Goal: Task Accomplishment & Management: Manage account settings

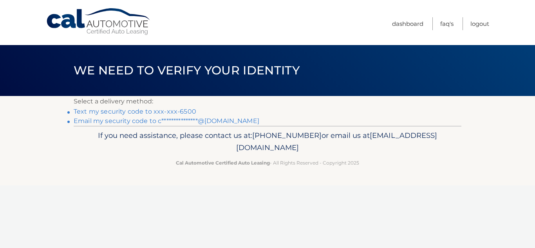
click at [143, 111] on link "Text my security code to xxx-xxx-6500" at bounding box center [135, 111] width 123 height 7
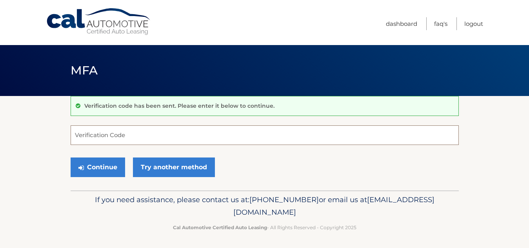
click at [140, 134] on input "Verification Code" at bounding box center [265, 135] width 388 height 20
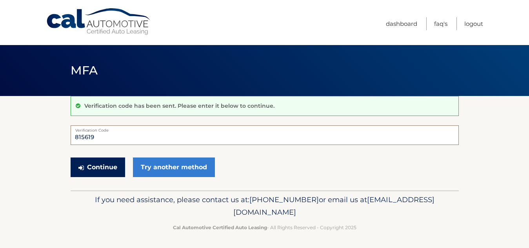
type input "815619"
click at [95, 163] on button "Continue" at bounding box center [98, 168] width 54 height 20
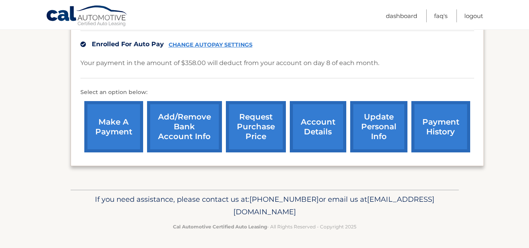
scroll to position [246, 0]
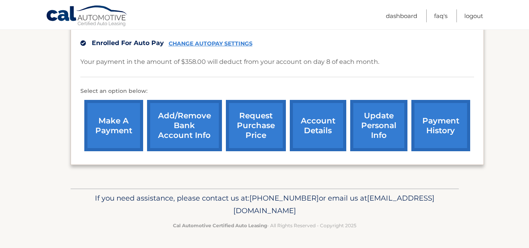
click at [315, 127] on link "account details" at bounding box center [318, 125] width 56 height 51
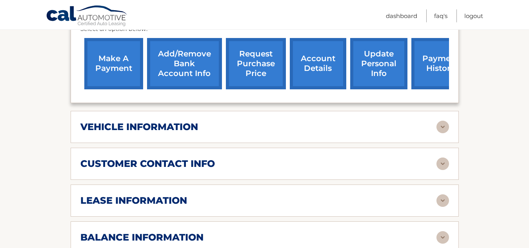
scroll to position [274, 0]
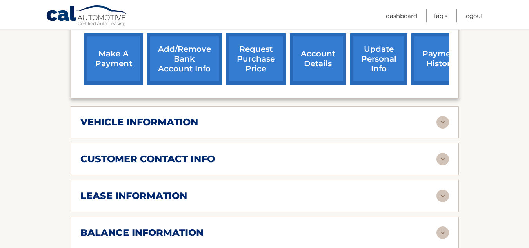
click at [443, 193] on img at bounding box center [442, 196] width 13 height 13
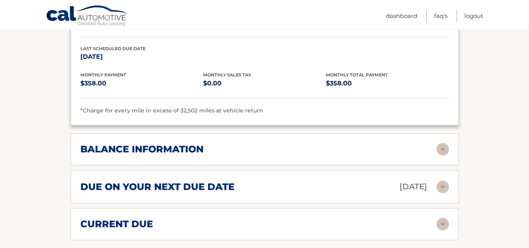
scroll to position [510, 0]
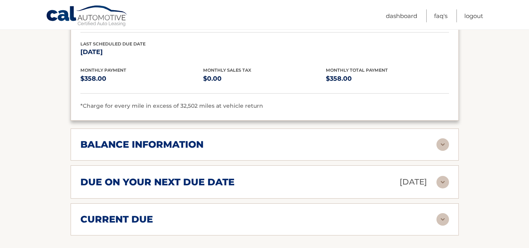
click at [442, 143] on img at bounding box center [442, 144] width 13 height 13
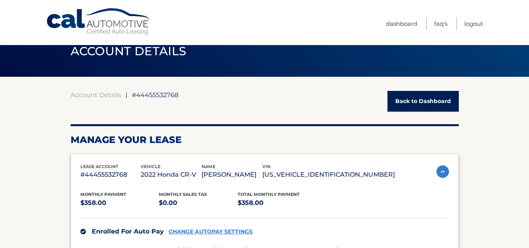
scroll to position [0, 0]
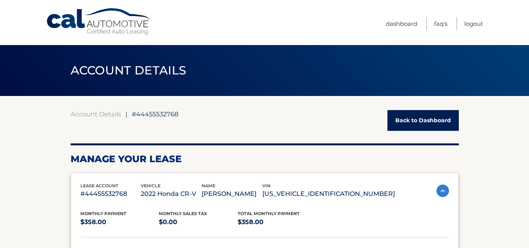
click at [420, 118] on link "Back to Dashboard" at bounding box center [422, 120] width 71 height 21
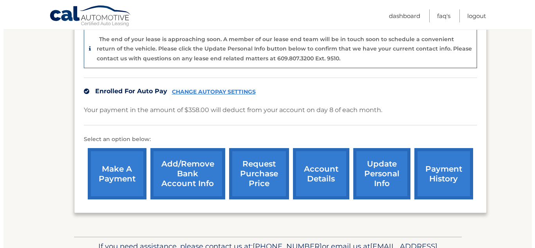
scroll to position [235, 0]
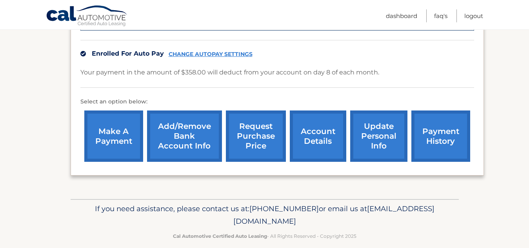
click at [262, 136] on link "request purchase price" at bounding box center [256, 136] width 60 height 51
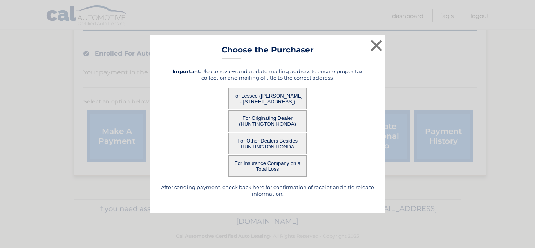
click at [281, 99] on button "For Lessee ([PERSON_NAME] - [STREET_ADDRESS])" at bounding box center [268, 99] width 78 height 22
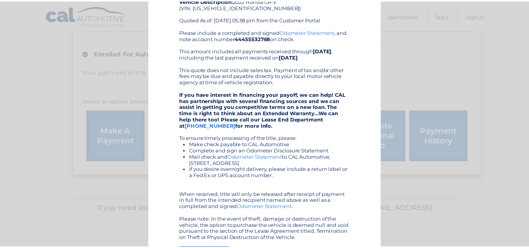
scroll to position [0, 0]
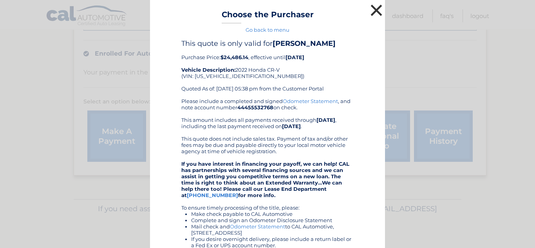
click at [374, 10] on button "×" at bounding box center [377, 10] width 16 height 16
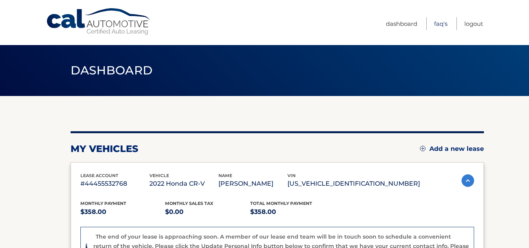
click at [441, 22] on link "FAQ's" at bounding box center [440, 23] width 13 height 13
